Goal: Task Accomplishment & Management: Manage account settings

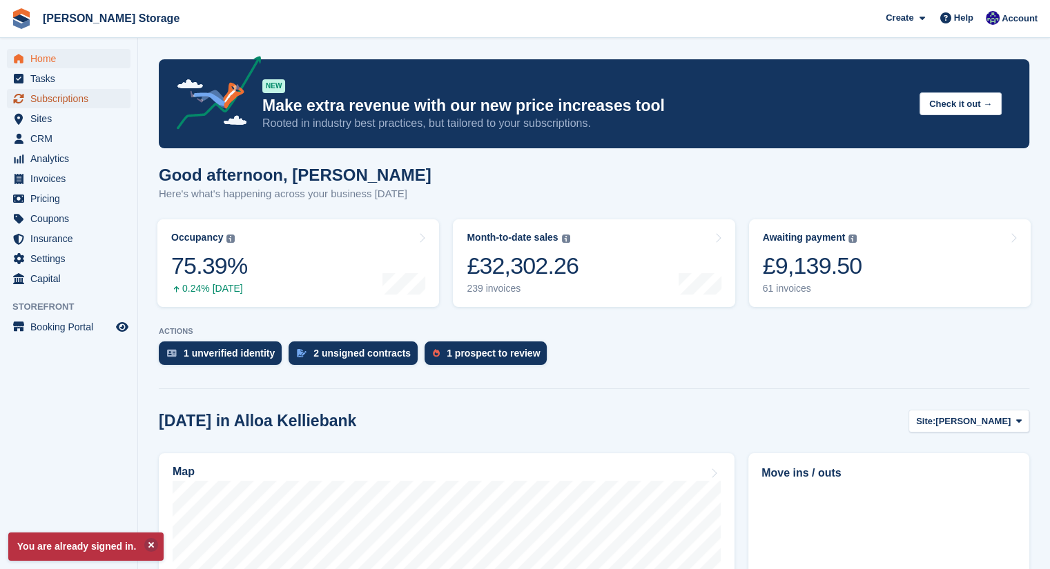
click at [97, 106] on span "Subscriptions" at bounding box center [71, 98] width 83 height 19
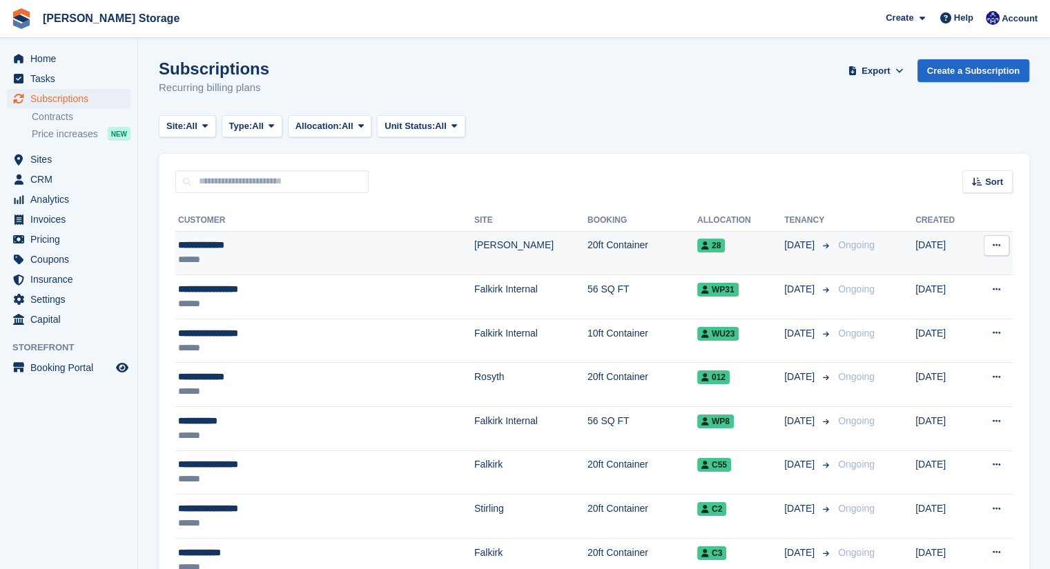
click at [303, 256] on div "******" at bounding box center [281, 260] width 207 height 14
